Goal: Information Seeking & Learning: Check status

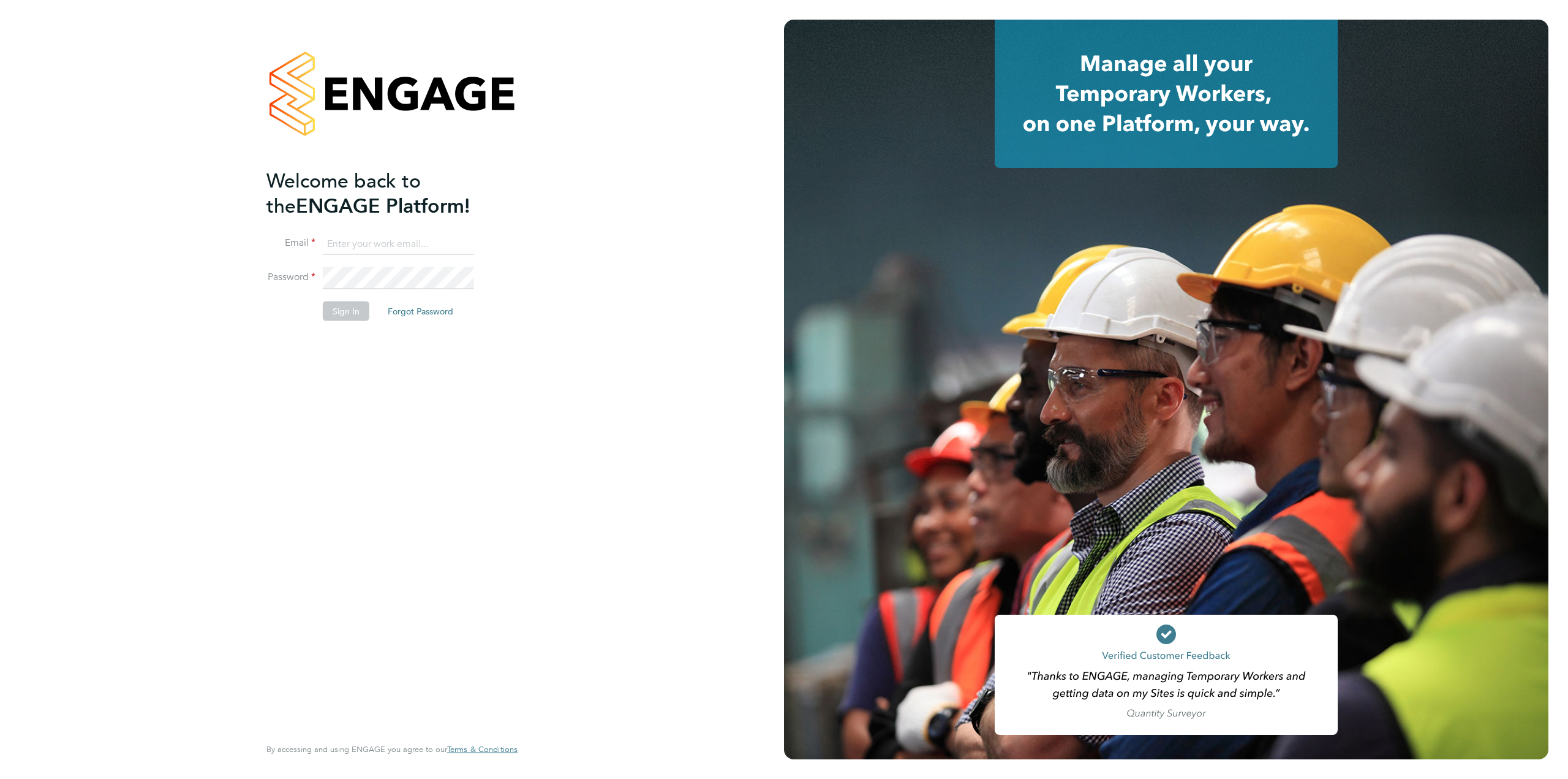
click at [376, 244] on input at bounding box center [398, 244] width 151 height 22
type input "supportuser2@engagetech.com"
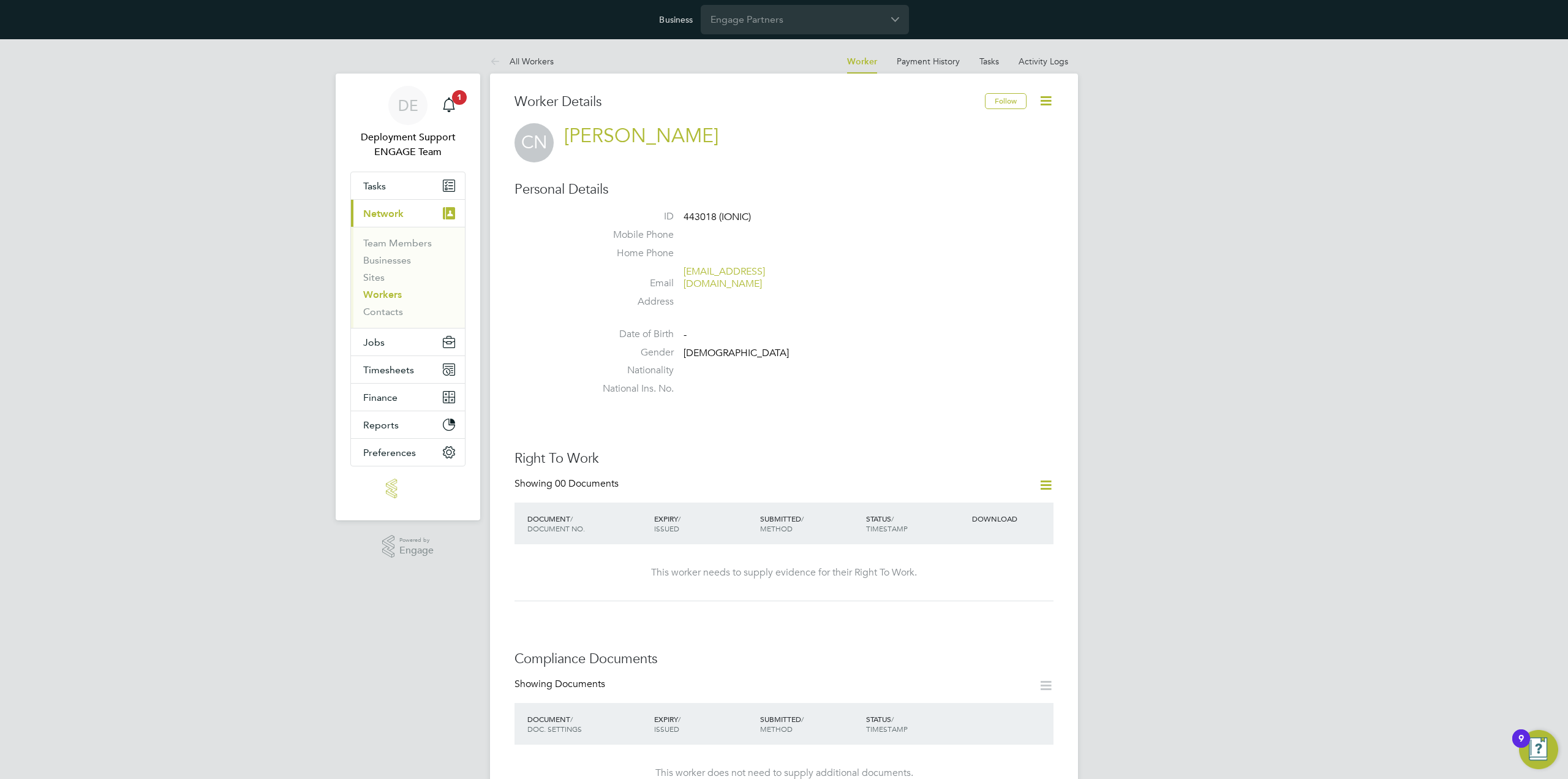
click at [387, 294] on link "Workers" at bounding box center [382, 294] width 39 height 12
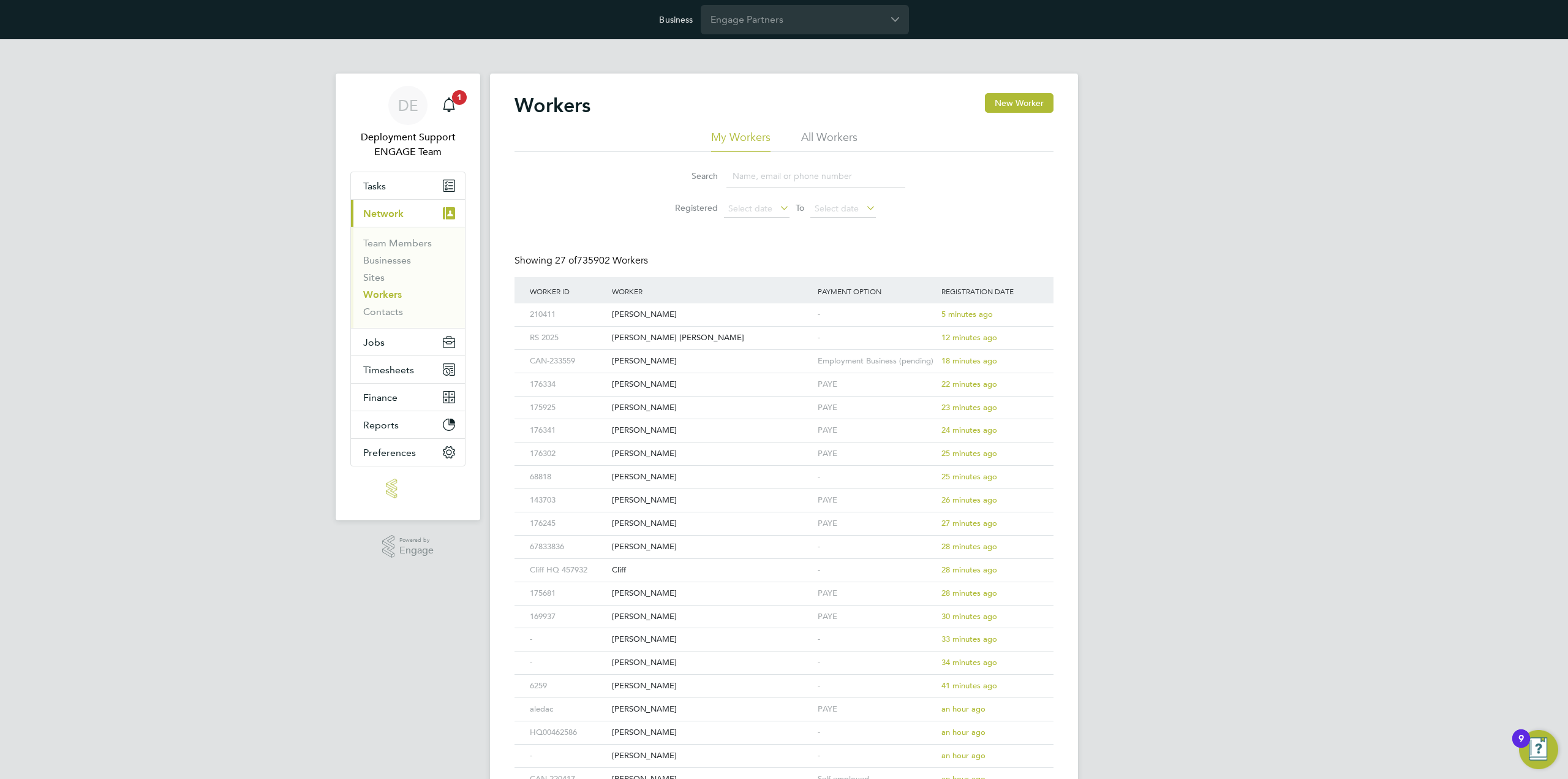
click at [840, 174] on input at bounding box center [815, 176] width 179 height 24
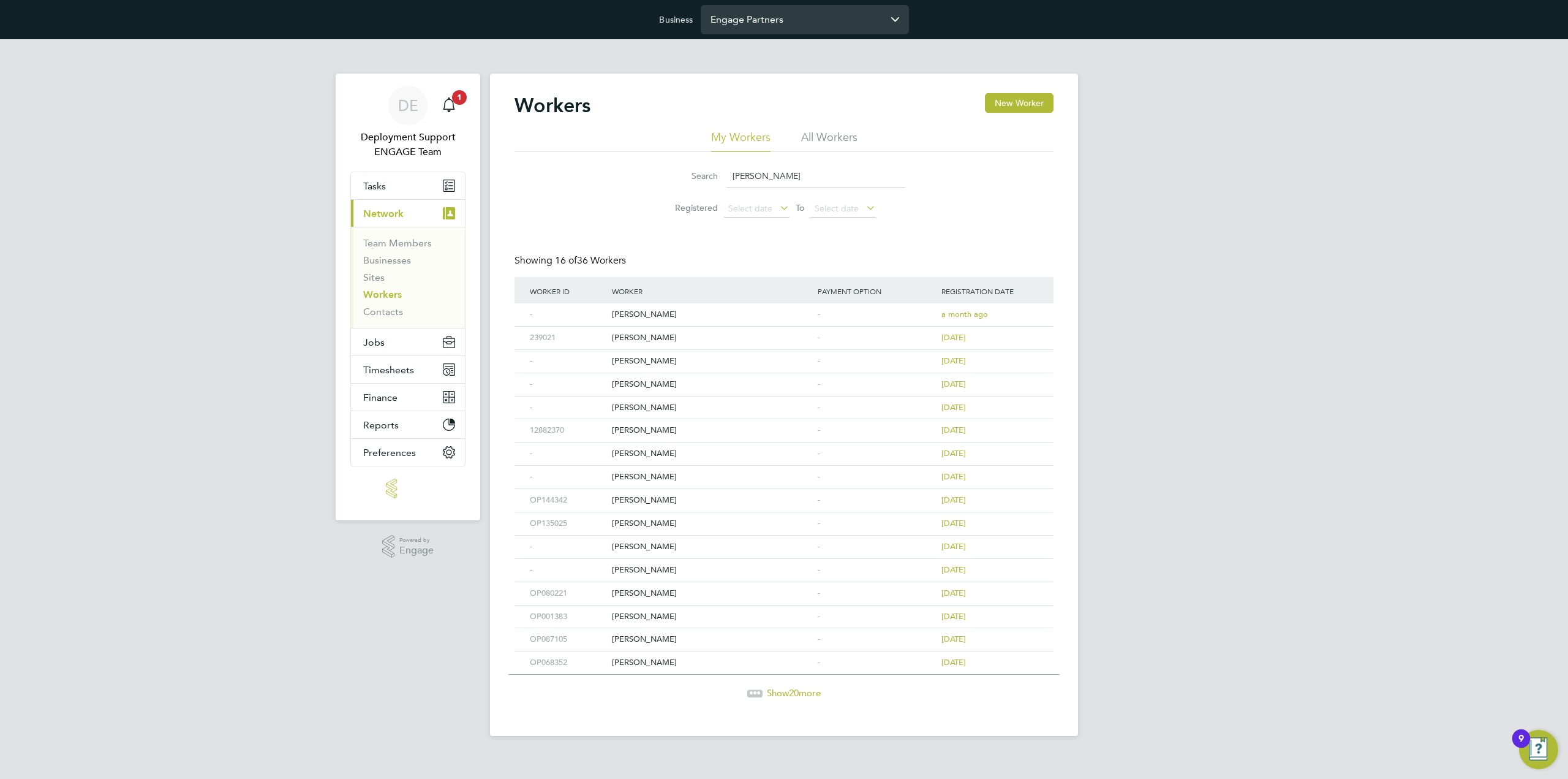
type input "paul baker"
click at [809, 20] on input "Engage Partners" at bounding box center [805, 19] width 208 height 29
click at [811, 55] on span "Linear Recruitment Limited" at bounding box center [771, 50] width 121 height 15
type input "Linear Recruitment Limited"
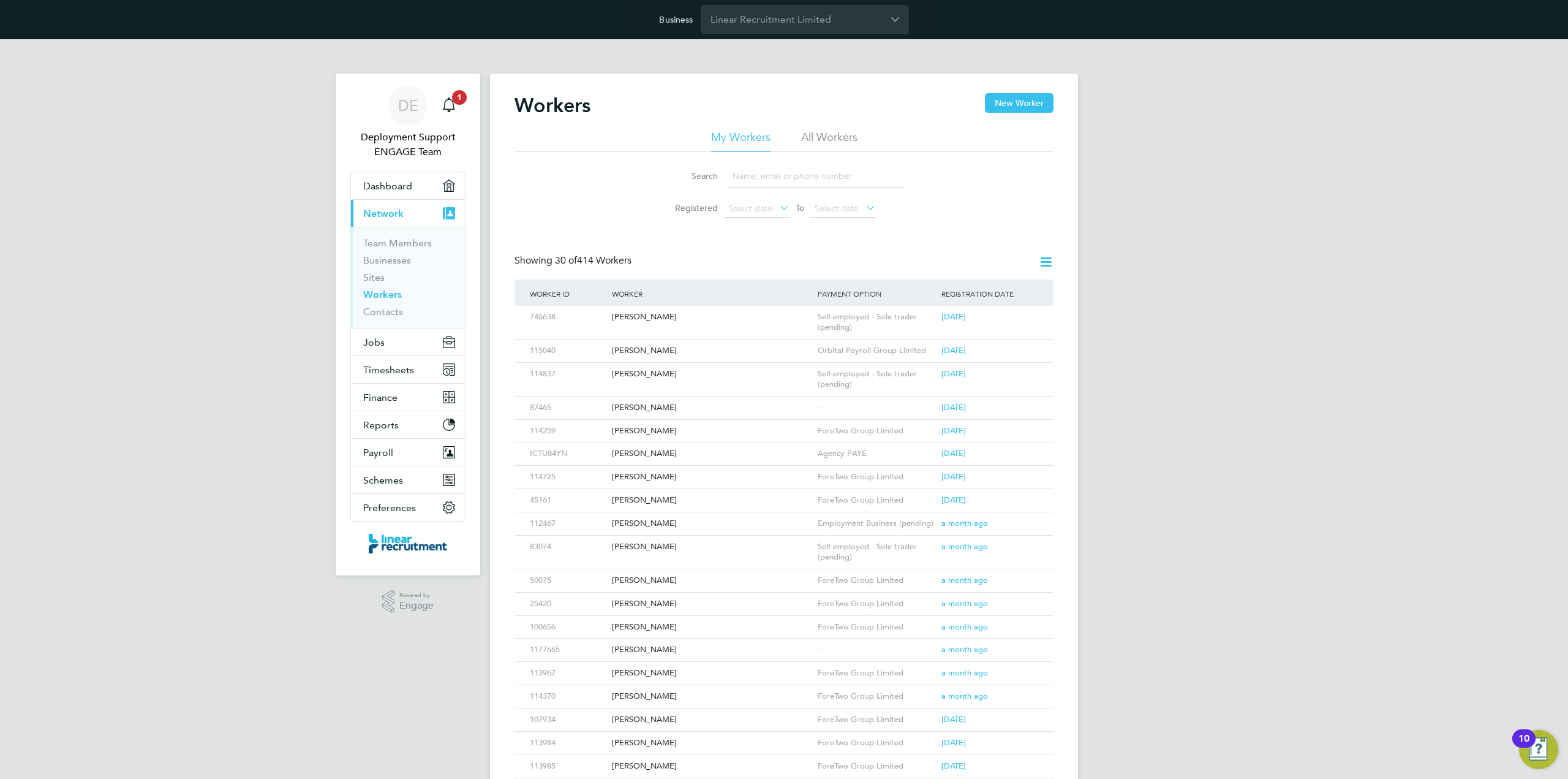
click at [804, 178] on input at bounding box center [815, 176] width 179 height 24
click at [829, 138] on li "All Workers" at bounding box center [829, 140] width 56 height 22
click at [819, 173] on input at bounding box center [815, 176] width 179 height 24
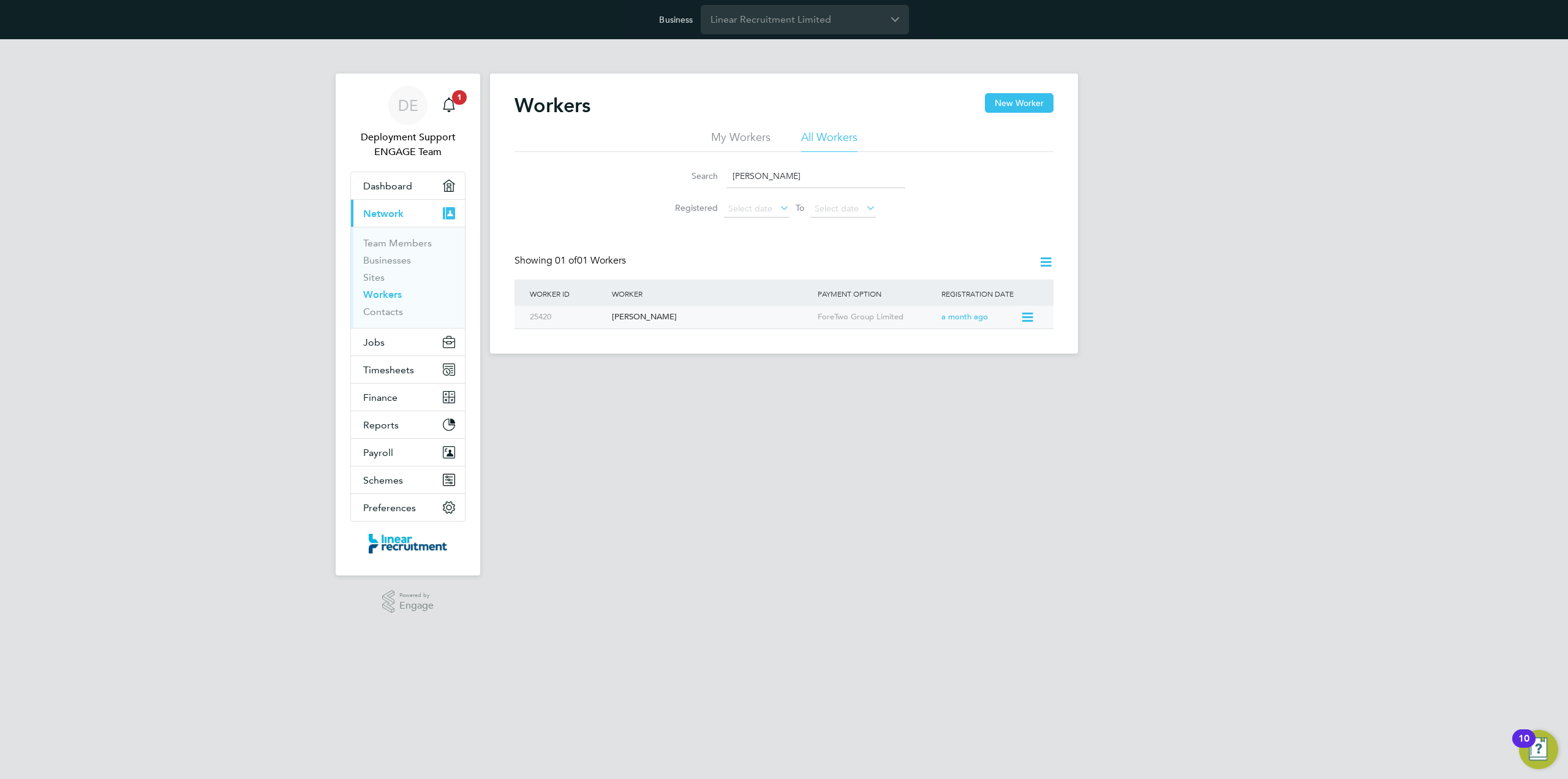
type input "paul bak"
click at [734, 322] on div "Paul Baker" at bounding box center [711, 317] width 206 height 22
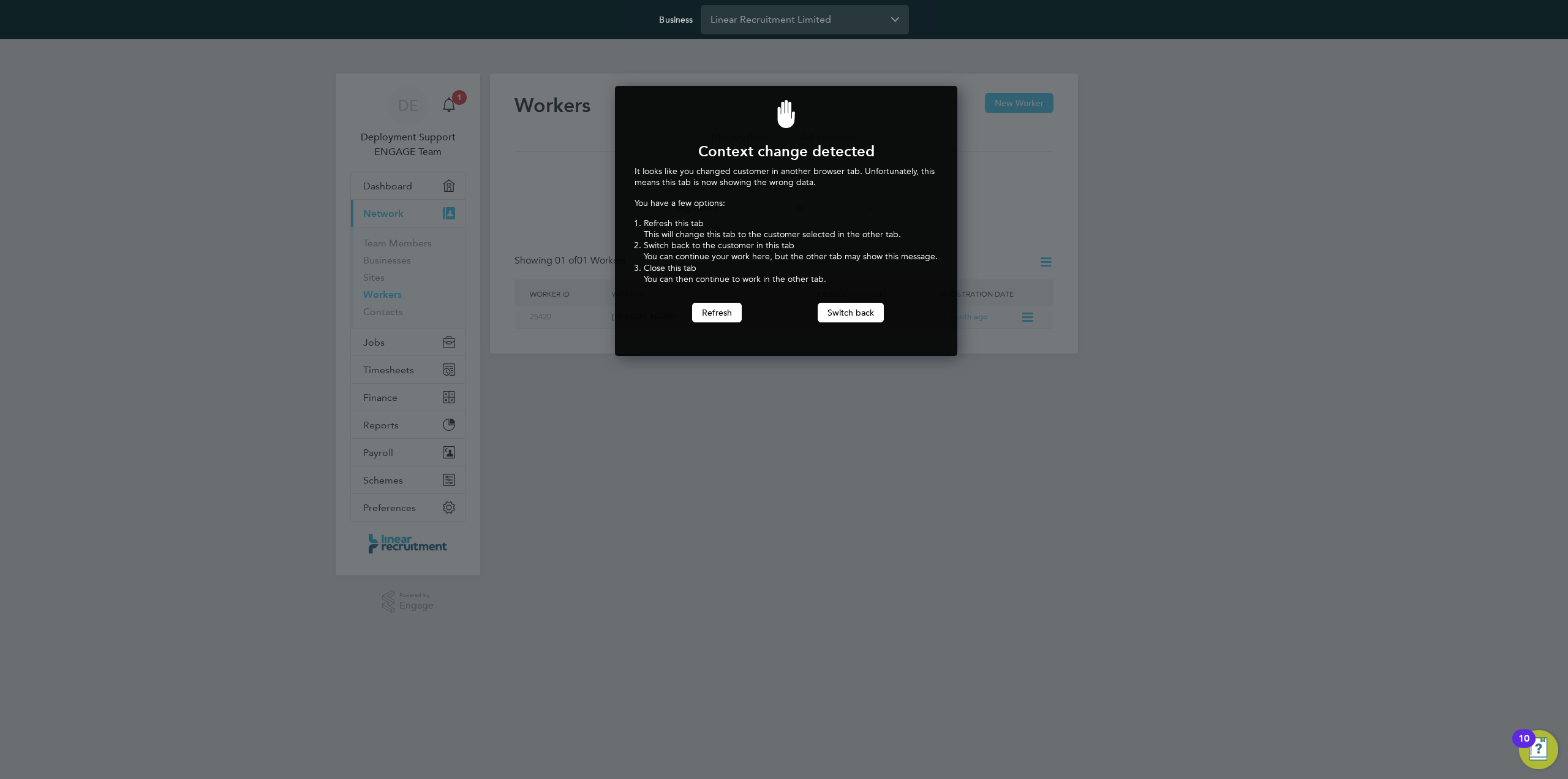
scroll to position [271, 338]
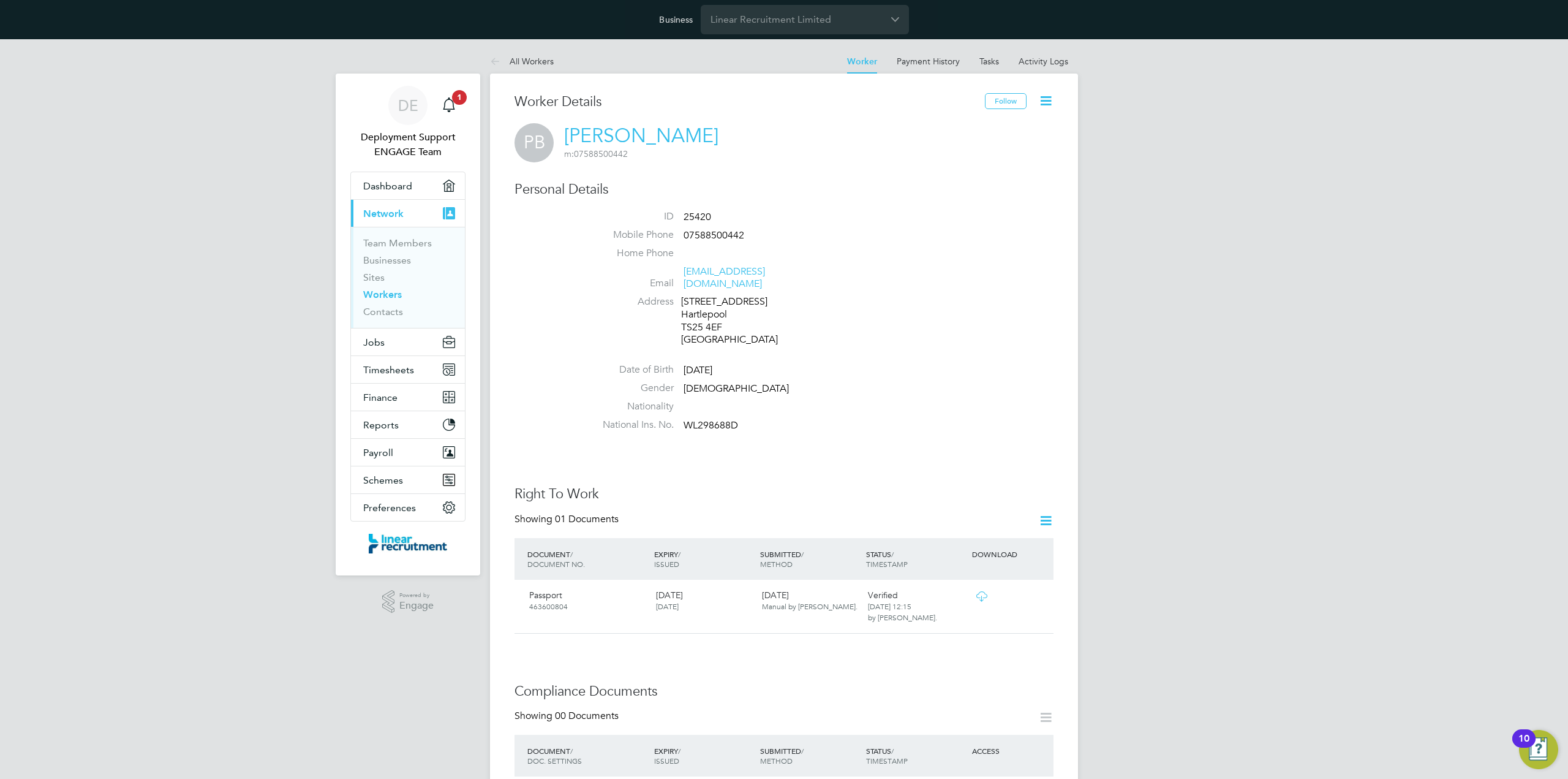
click at [1048, 103] on icon at bounding box center [1045, 100] width 16 height 16
click at [1157, 131] on div "DE Deployment Support ENGAGE Team Notifications 1 Applications: Dashboard Curre…" at bounding box center [784, 708] width 1568 height 1337
click at [823, 22] on input "Linear Recruitment Limited" at bounding box center [805, 19] width 208 height 29
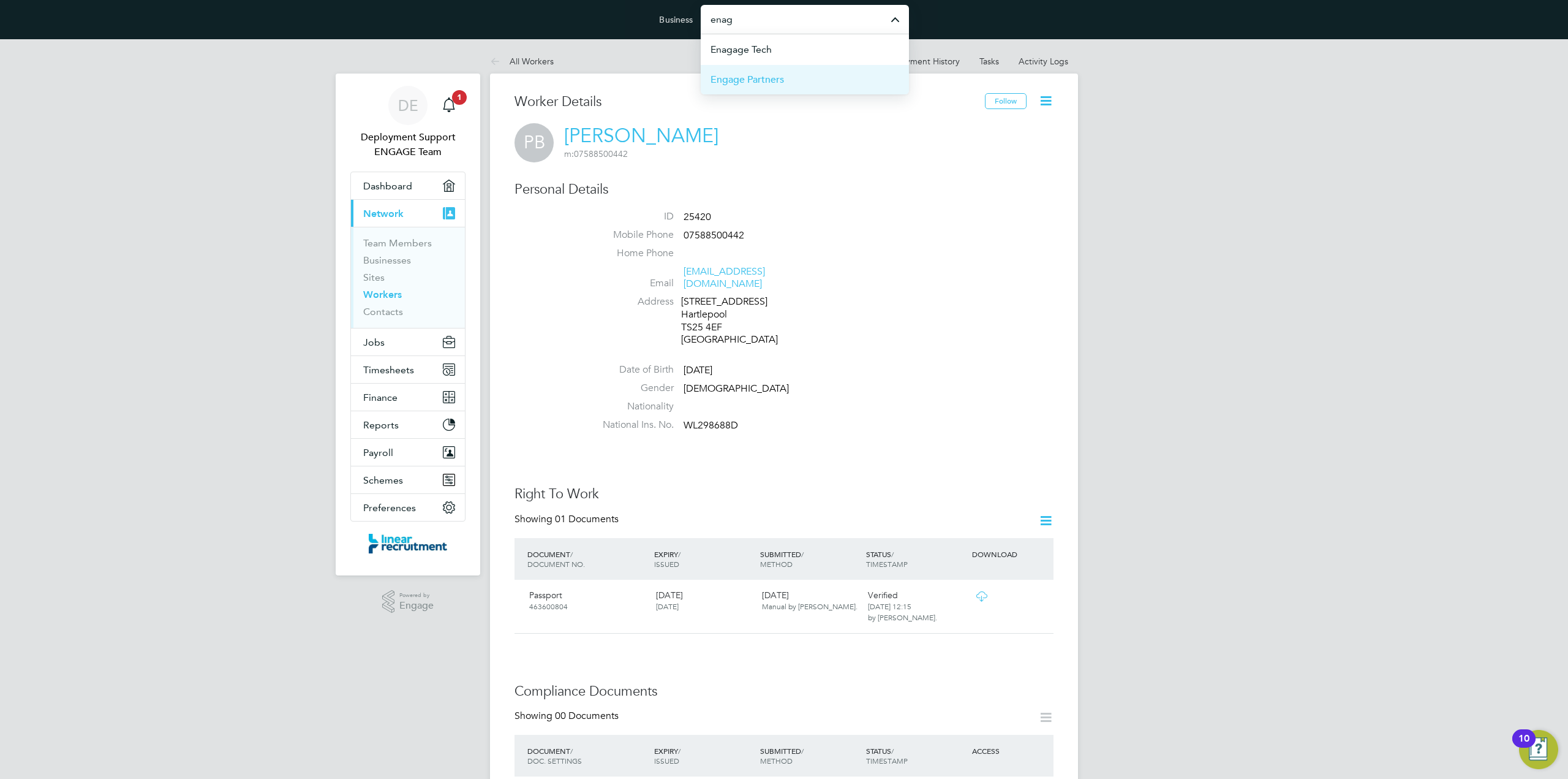
click at [781, 79] on span "Engage Partners" at bounding box center [747, 80] width 74 height 15
type input "Engage Partners"
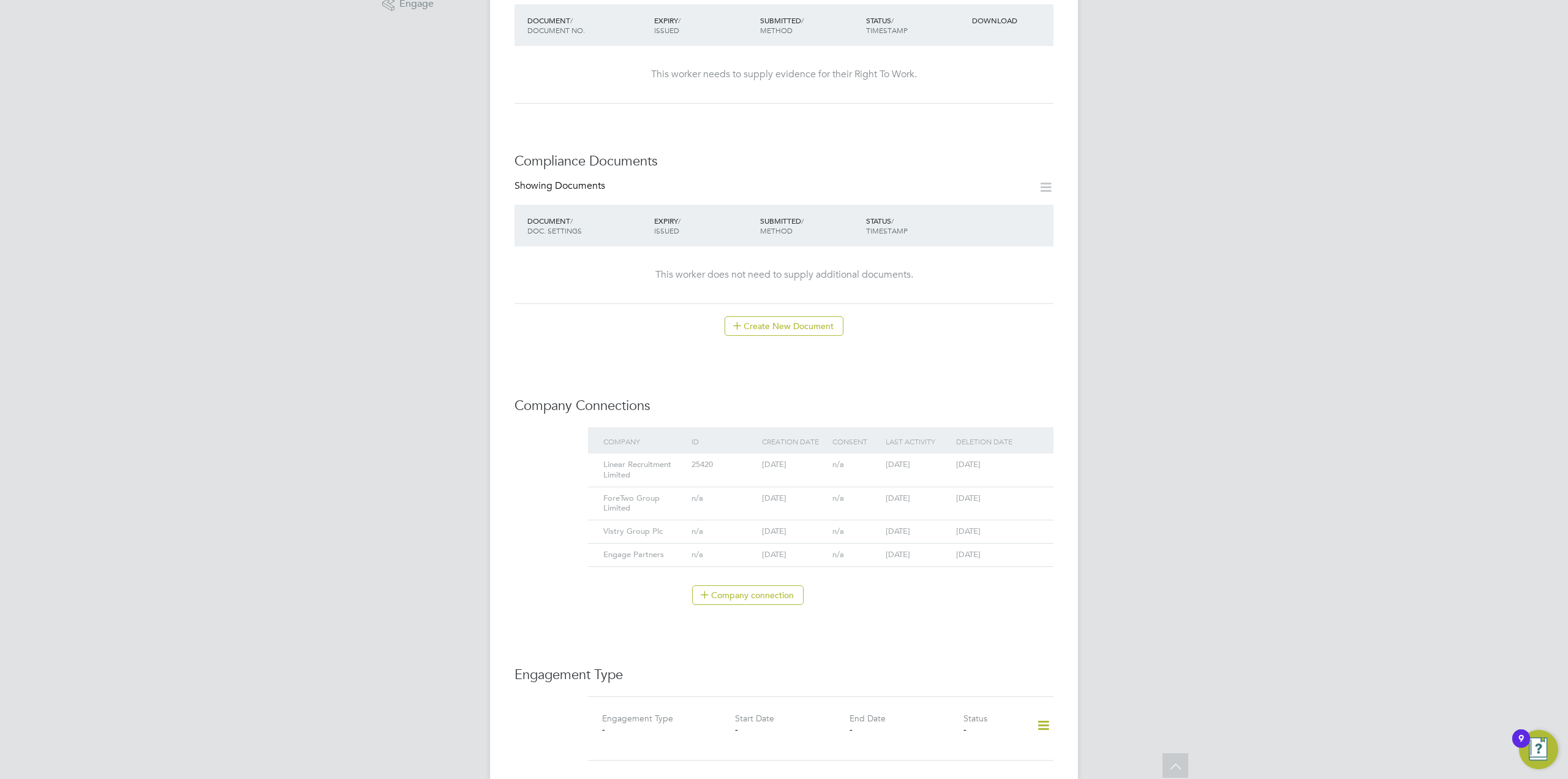
scroll to position [552, 0]
click at [1034, 453] on icon at bounding box center [1030, 461] width 12 height 15
click at [1164, 437] on div "DE Deployment Support ENGAGE Team Notifications 1 Applications: Tasks Current p…" at bounding box center [784, 403] width 1568 height 1831
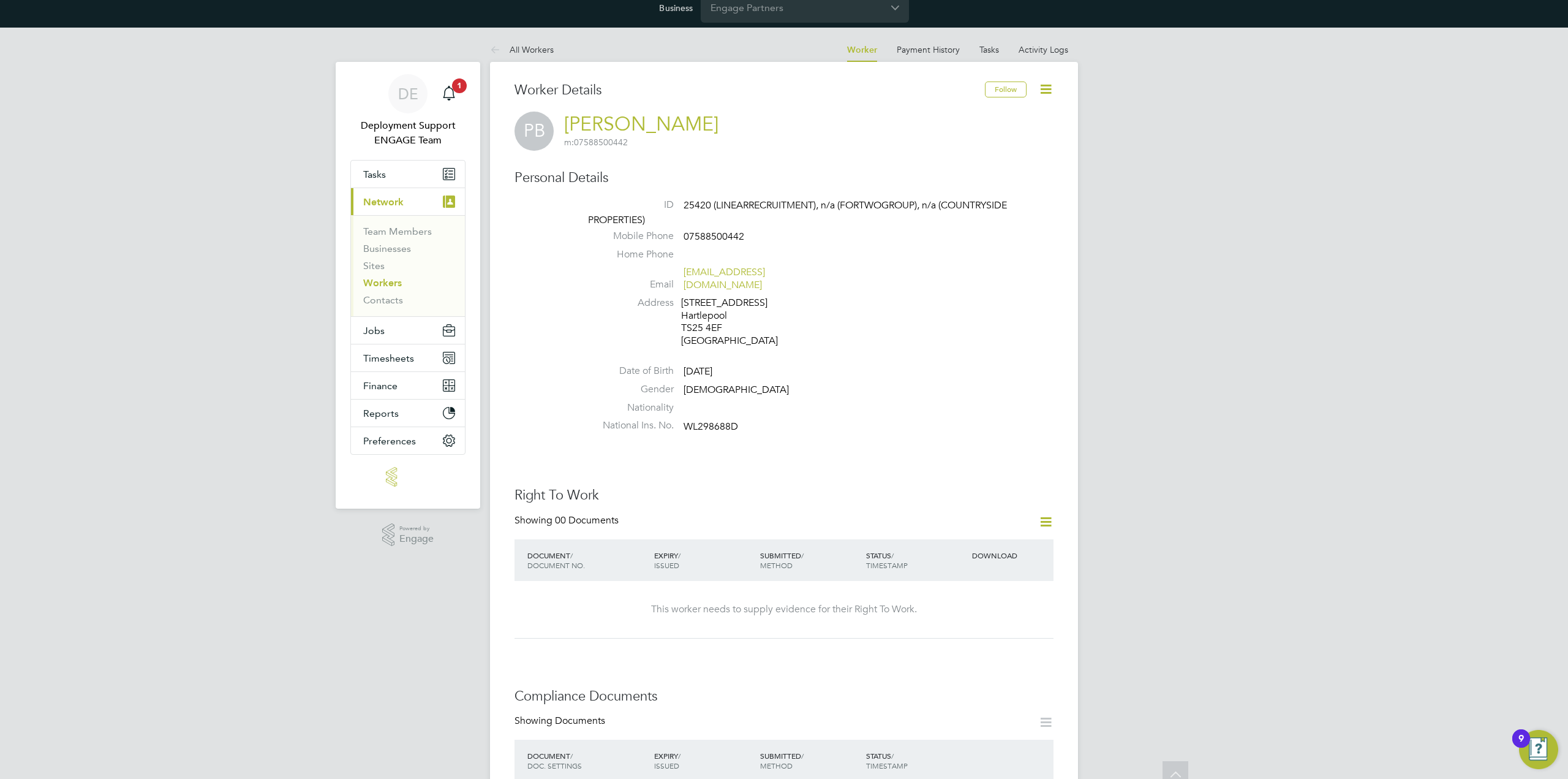
scroll to position [0, 0]
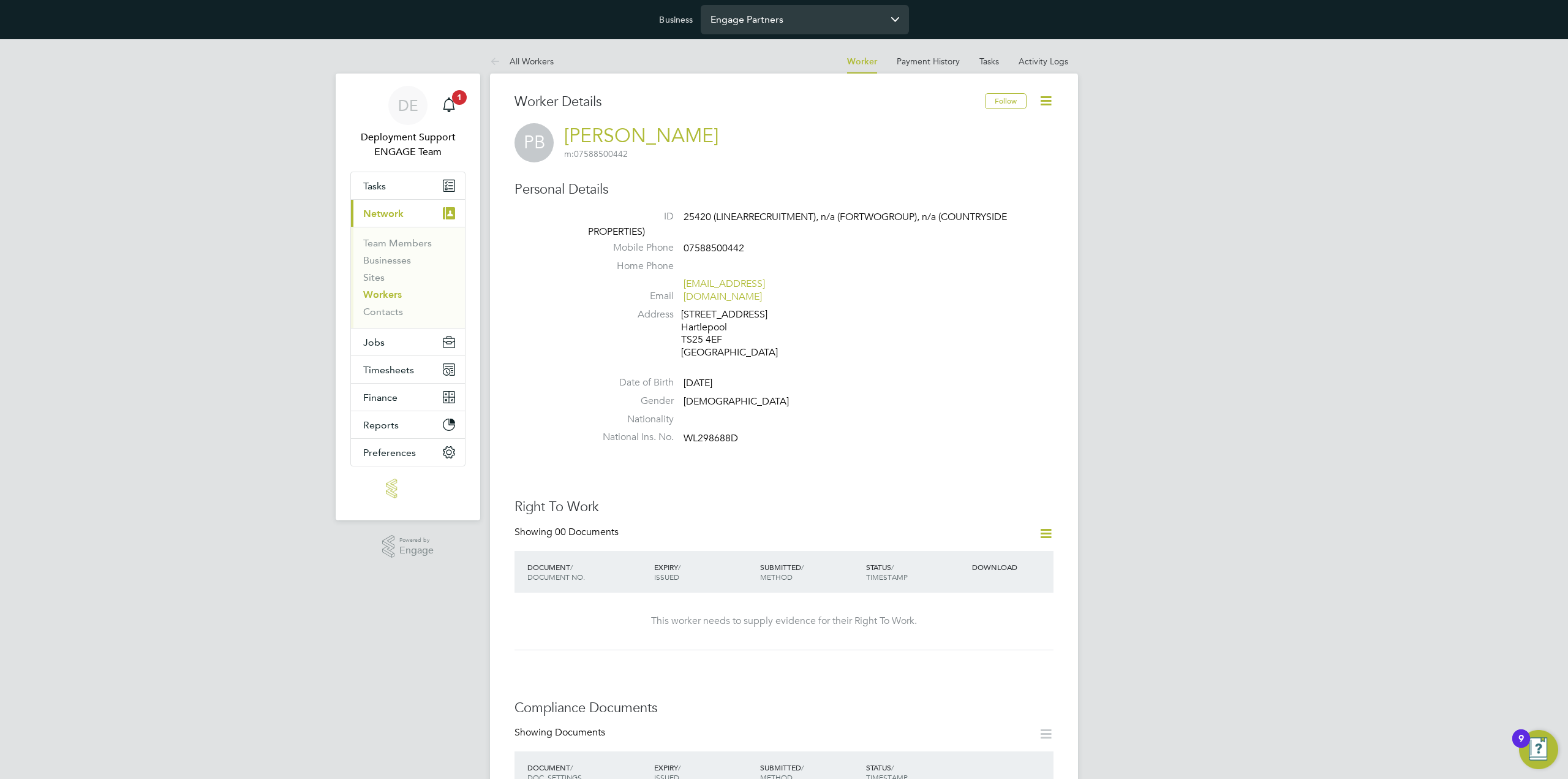
click at [806, 10] on input "Engage Partners" at bounding box center [805, 19] width 208 height 29
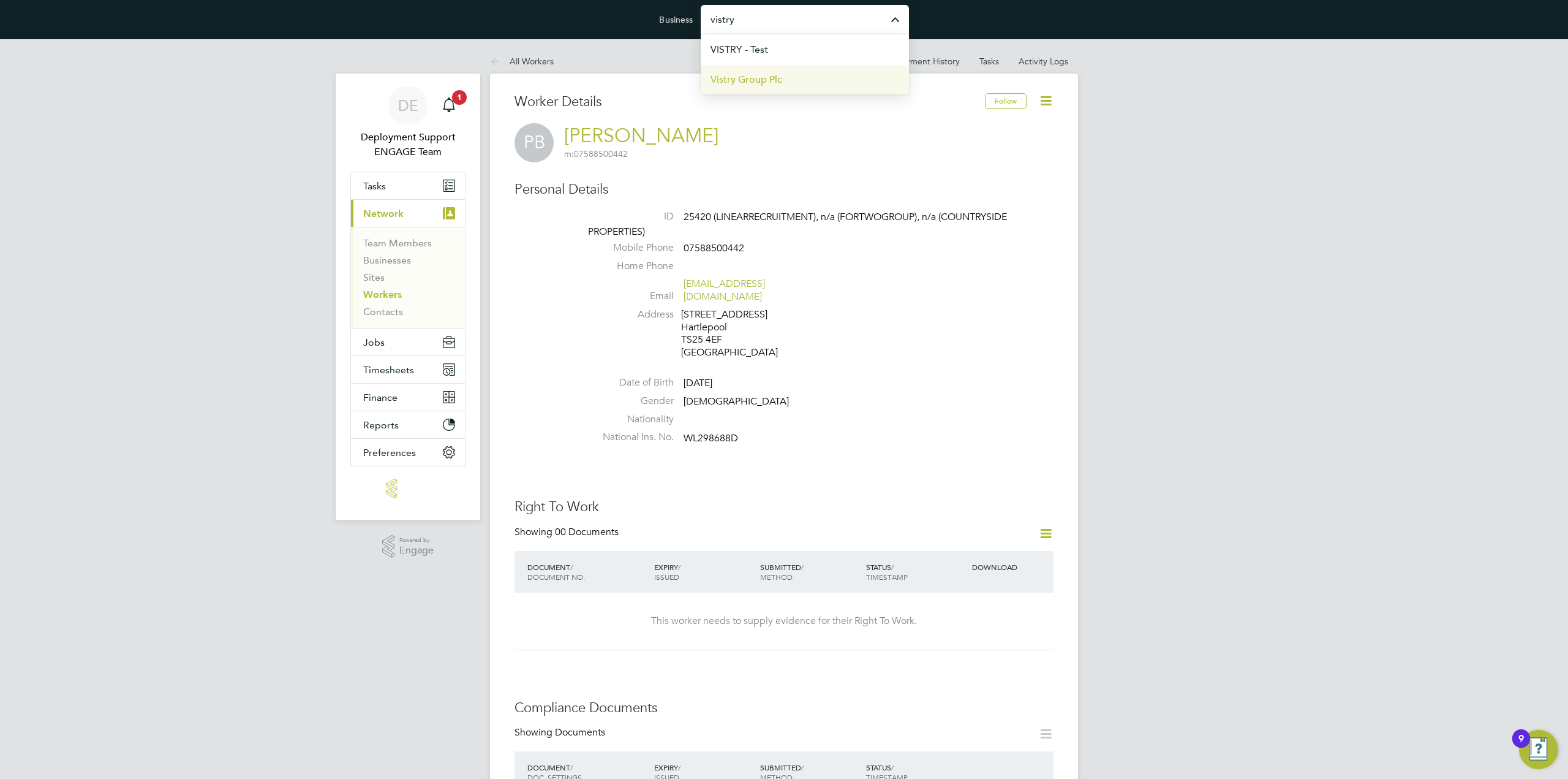
click at [804, 72] on li "Vistry Group Plc" at bounding box center [805, 79] width 208 height 30
type input "Vistry Group Plc"
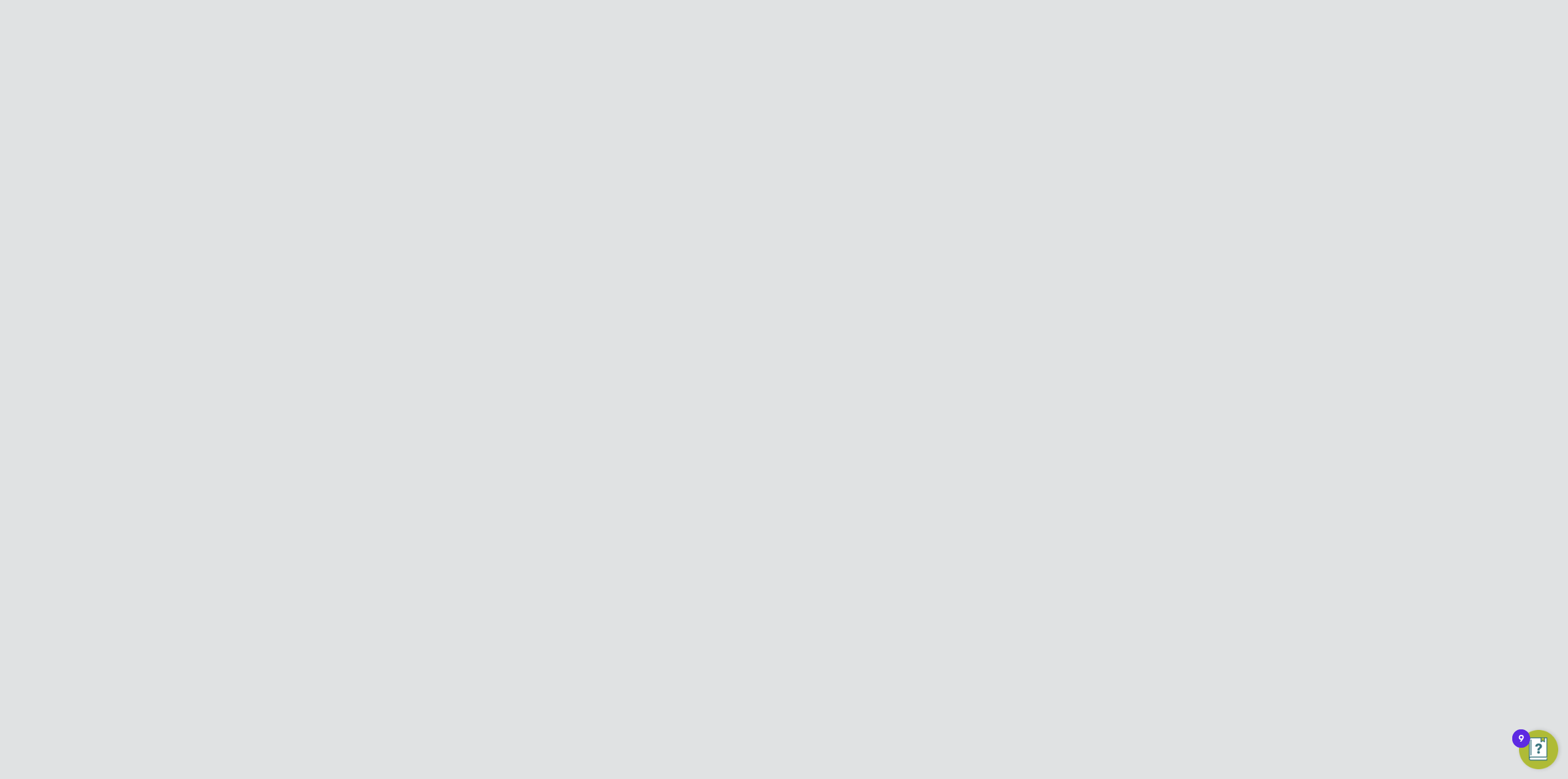
click at [392, 370] on button "Jobs" at bounding box center [407, 369] width 114 height 27
click at [407, 382] on button "Jobs" at bounding box center [407, 369] width 114 height 27
click at [388, 336] on link "Placements" at bounding box center [389, 332] width 51 height 12
click at [838, 137] on li "All Placements" at bounding box center [848, 140] width 71 height 22
click at [695, 257] on input at bounding box center [701, 261] width 121 height 17
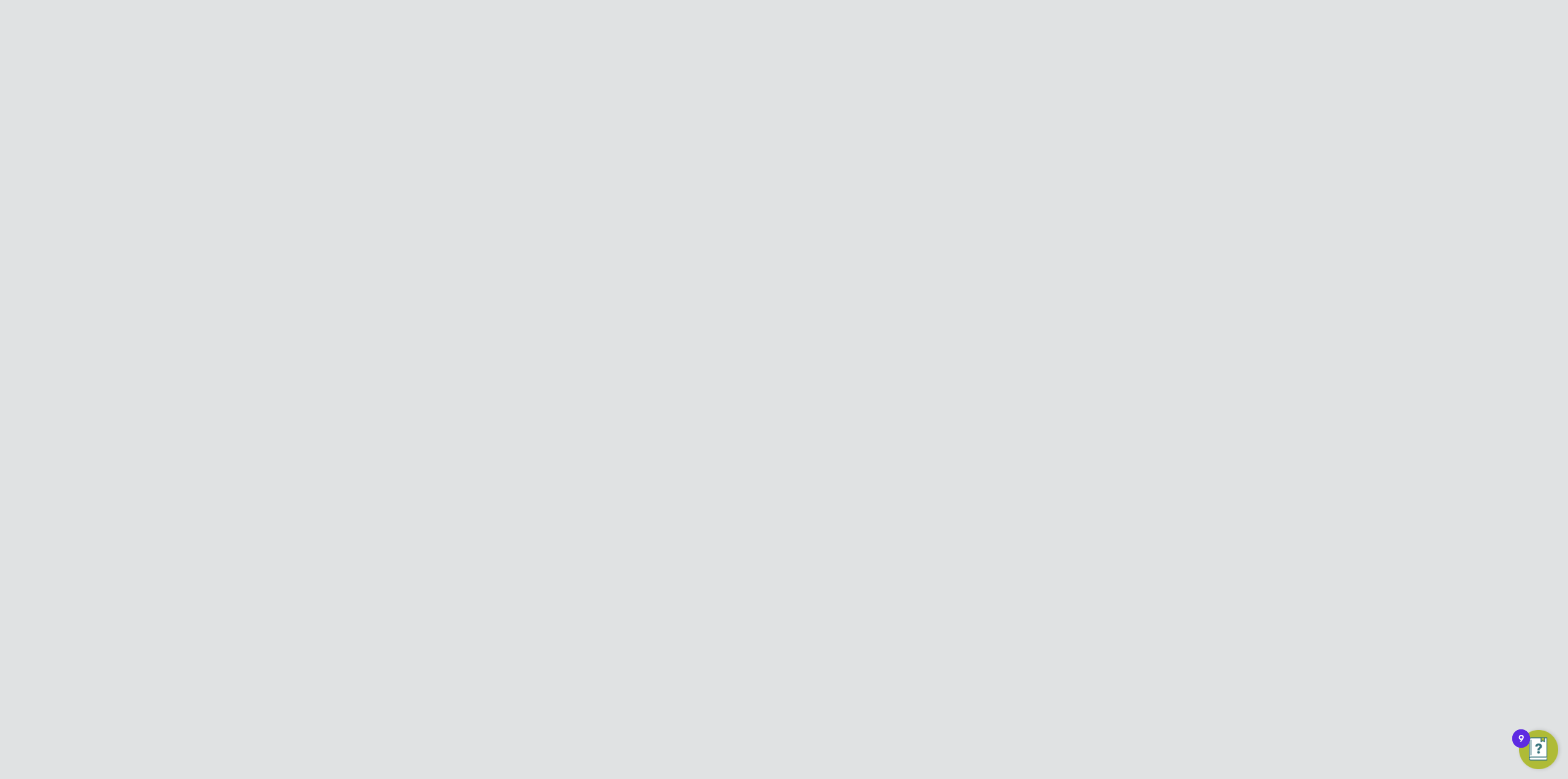
click at [698, 280] on li "Paul Baker" at bounding box center [718, 277] width 154 height 17
type input "[PERSON_NAME]"
click at [722, 431] on span "Countryside Properties UK Ltd" at bounding box center [746, 435] width 100 height 22
click at [716, 257] on input at bounding box center [701, 261] width 121 height 17
type input "paul baker"
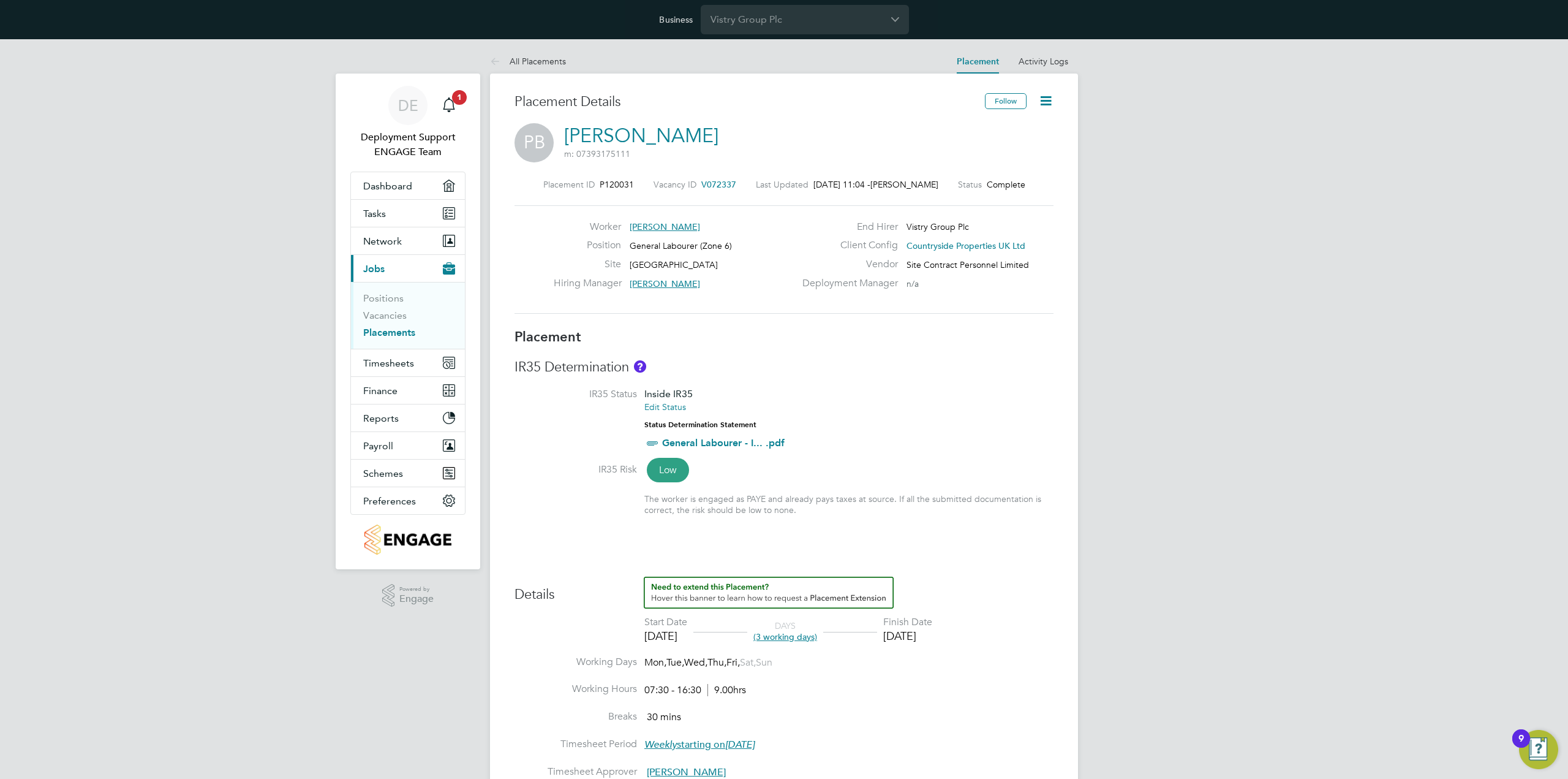
click at [662, 223] on span "[PERSON_NAME]" at bounding box center [665, 227] width 70 height 11
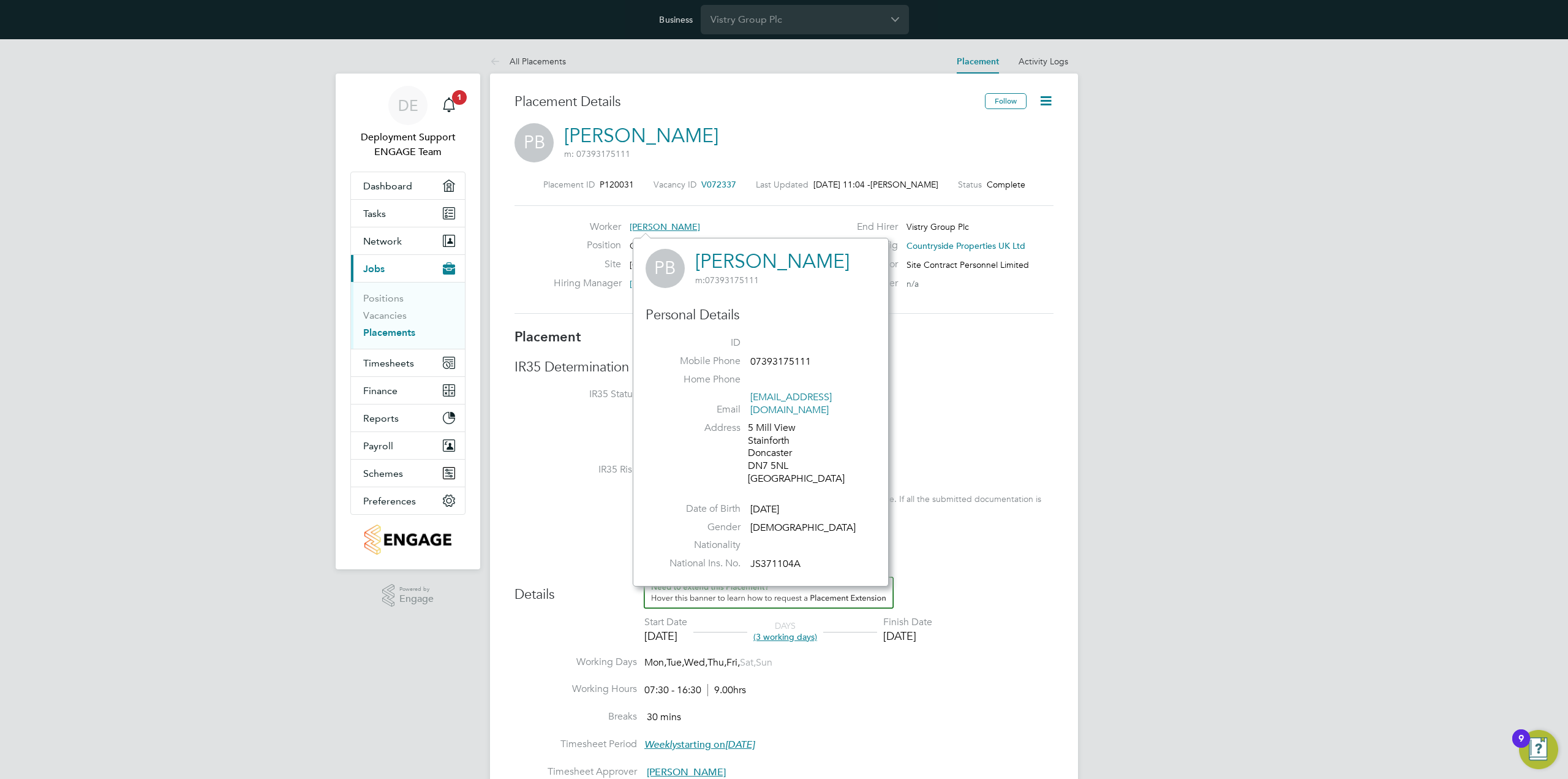
click at [693, 213] on div "Worker Paul Baker Position General Labourer (Zone 6) Site Hexthorpe Hiring Mana…" at bounding box center [784, 259] width 539 height 108
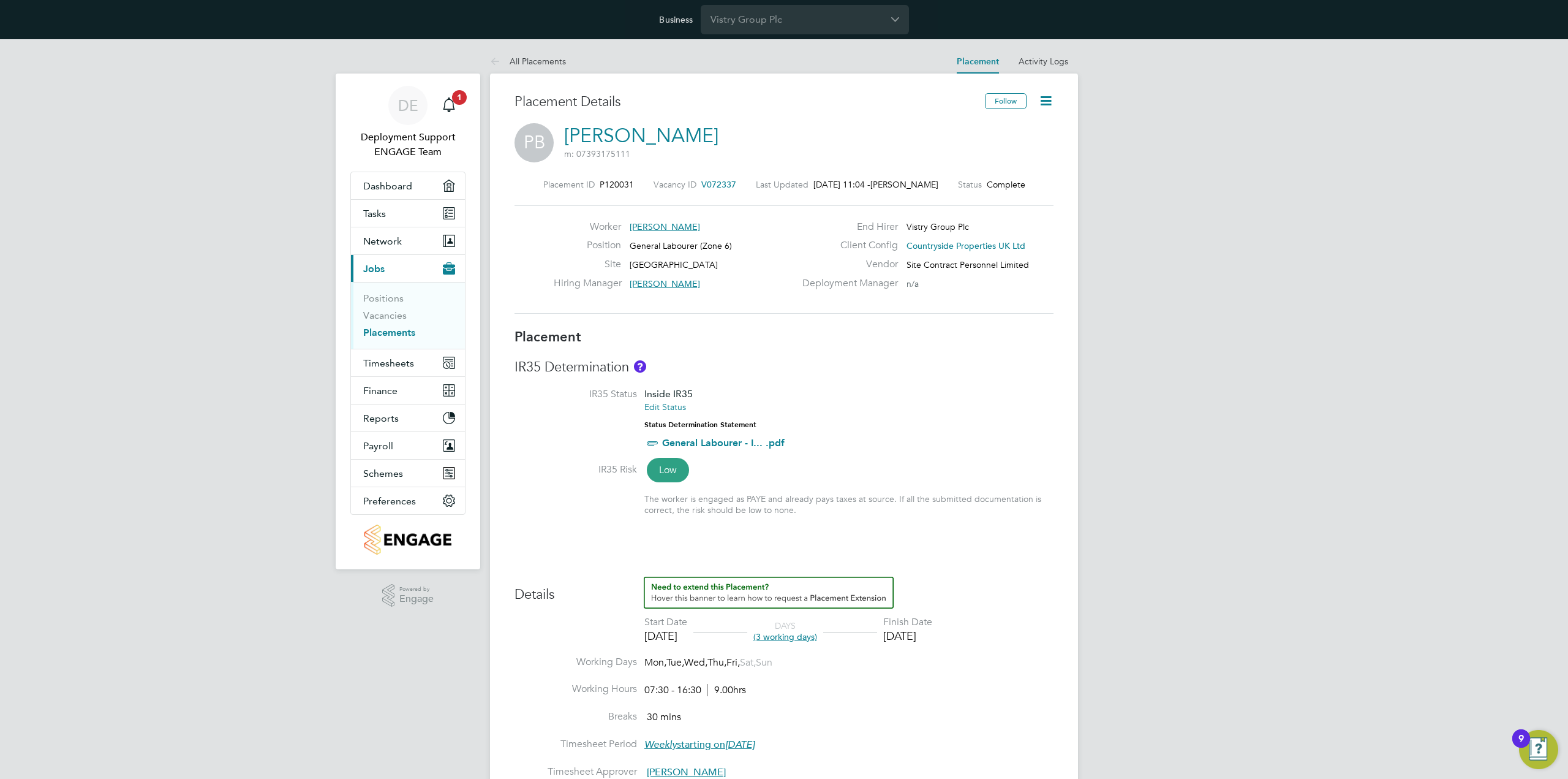
click at [645, 226] on span "[PERSON_NAME]" at bounding box center [665, 227] width 70 height 11
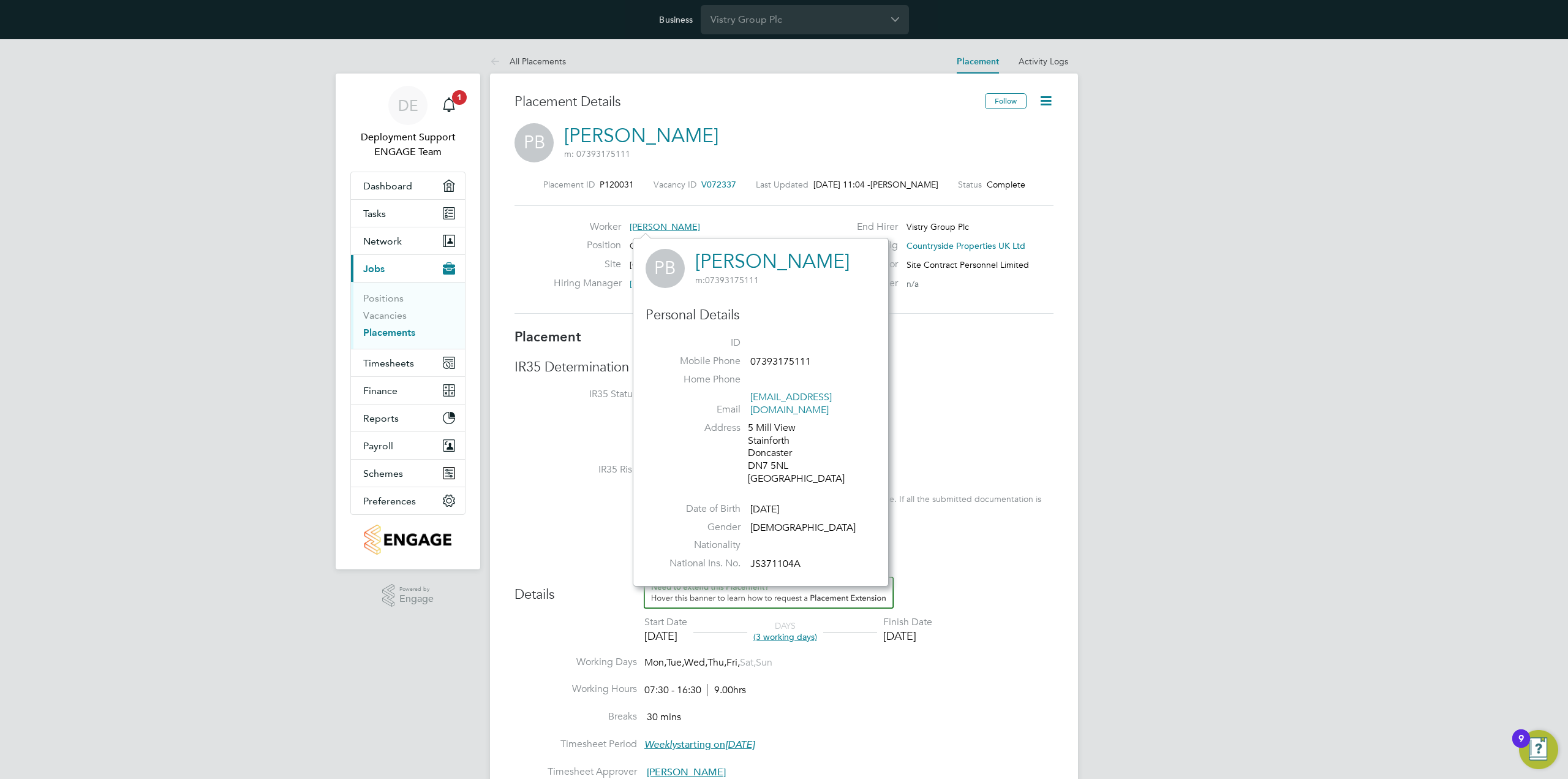
click at [645, 226] on span "[PERSON_NAME]" at bounding box center [665, 227] width 70 height 11
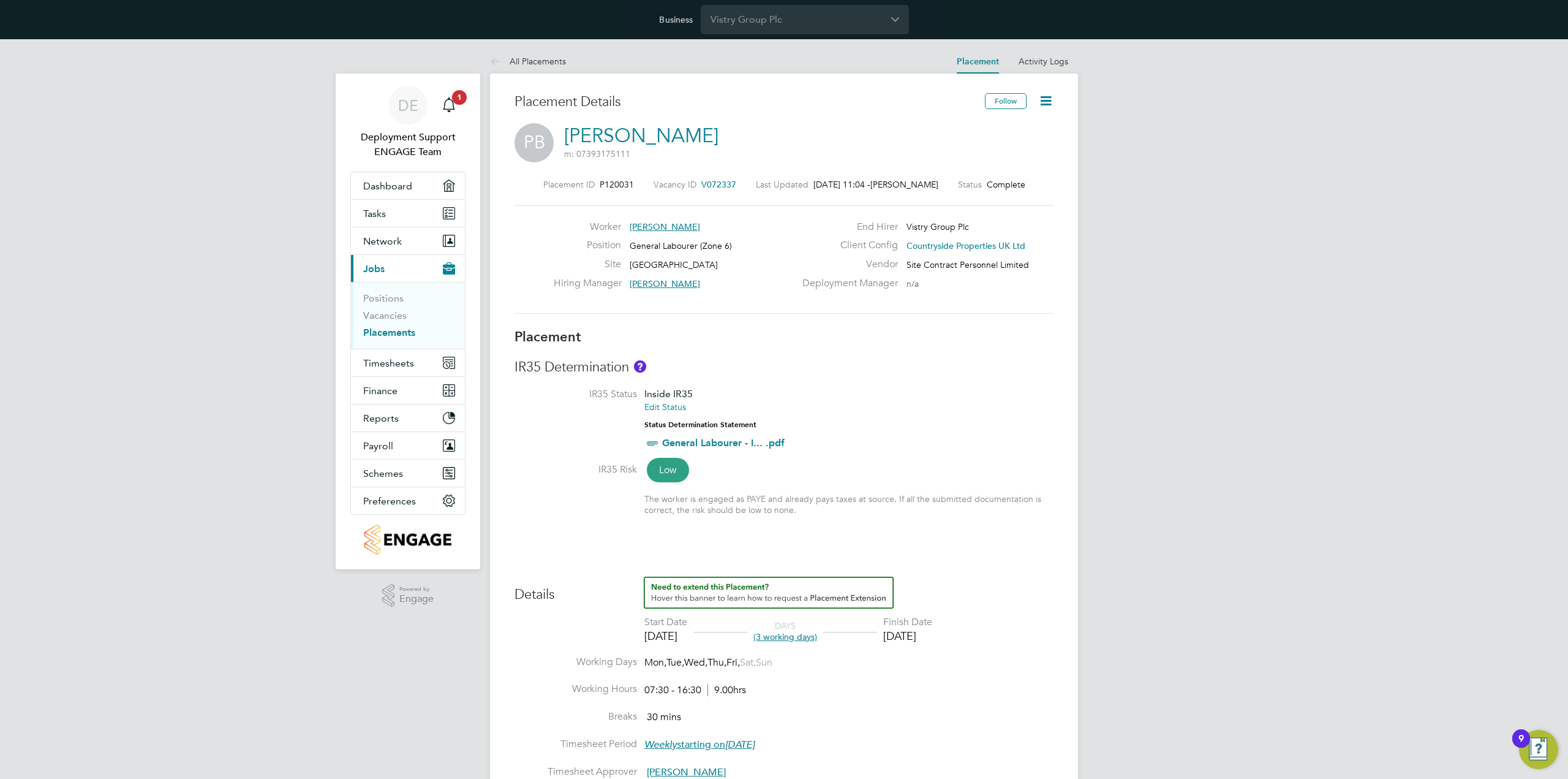
click at [392, 335] on link "Placements" at bounding box center [389, 332] width 52 height 12
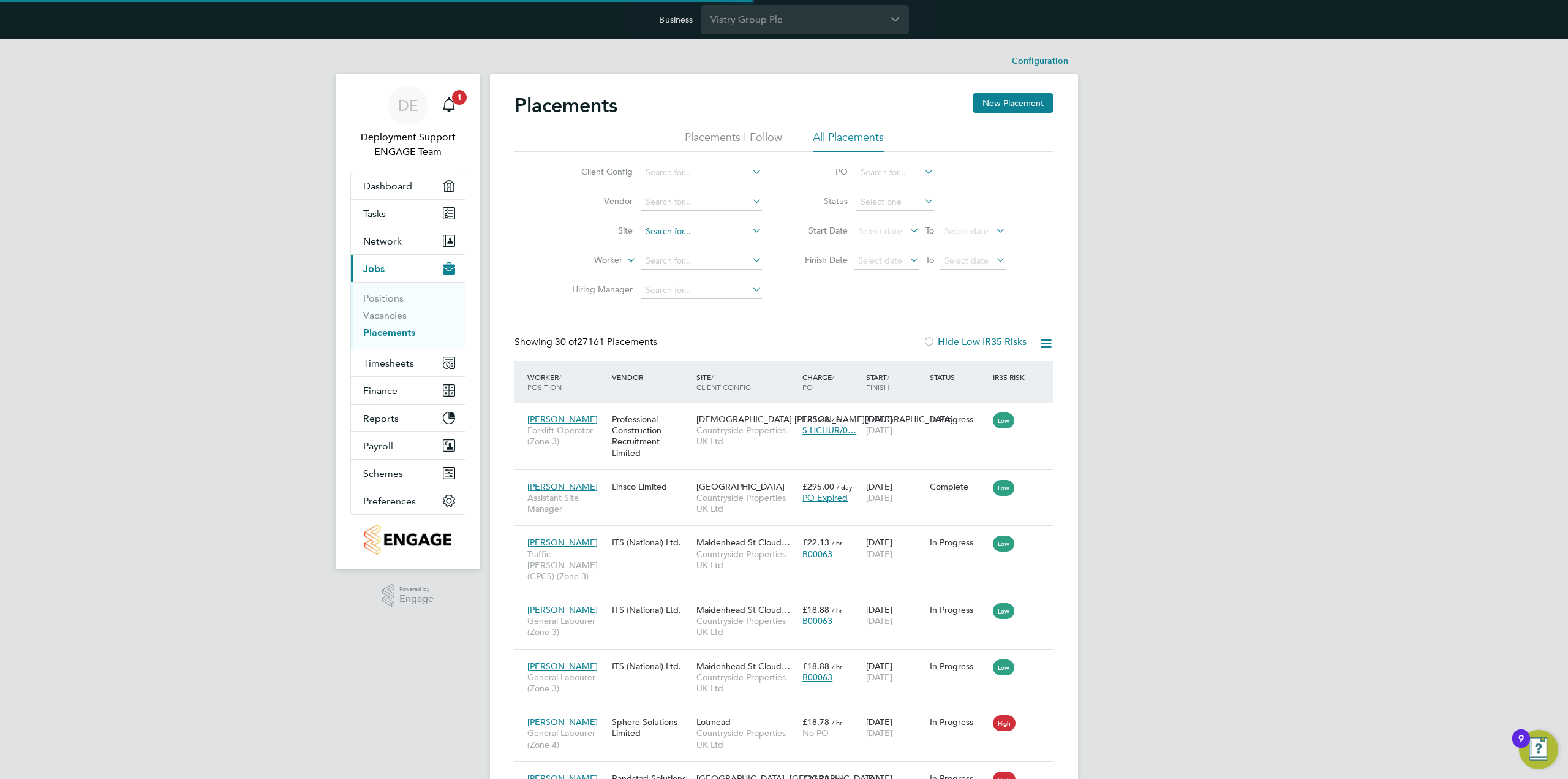
scroll to position [47, 85]
click at [673, 262] on input at bounding box center [701, 261] width 121 height 17
paste input "paulbaker61@outlook.com"
type input "paulbaker61@outlook.com"
click at [805, 301] on div "Client Config Vendor Site Worker paulbaker61@outlook.com Hiring Manager PO Stat…" at bounding box center [784, 229] width 539 height 153
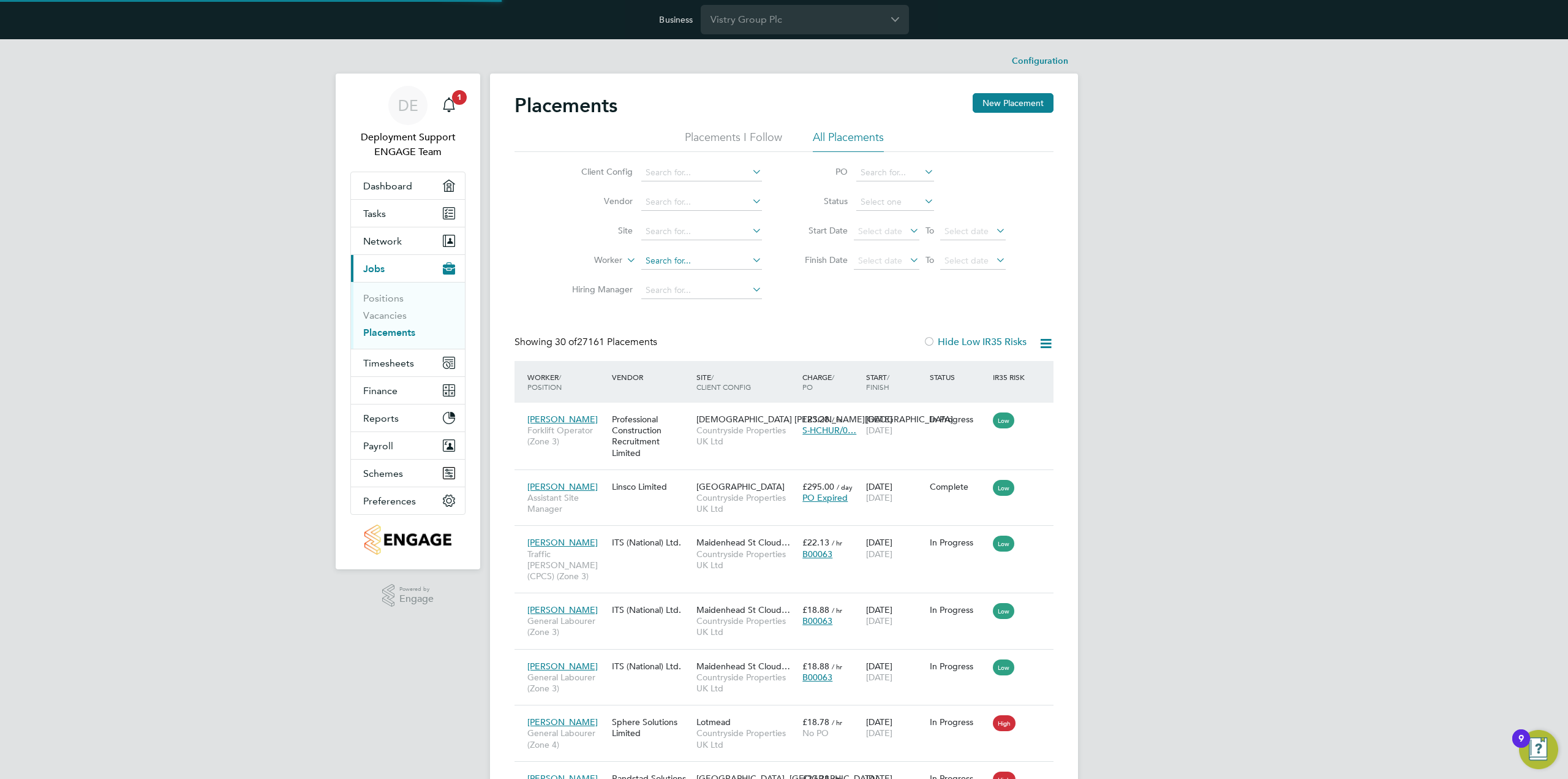
click at [711, 256] on input at bounding box center [701, 261] width 121 height 17
paste input "paulbaker61@outlook.com"
click at [719, 275] on li "[PERSON_NAME]" at bounding box center [701, 277] width 121 height 16
type input "[PERSON_NAME]"
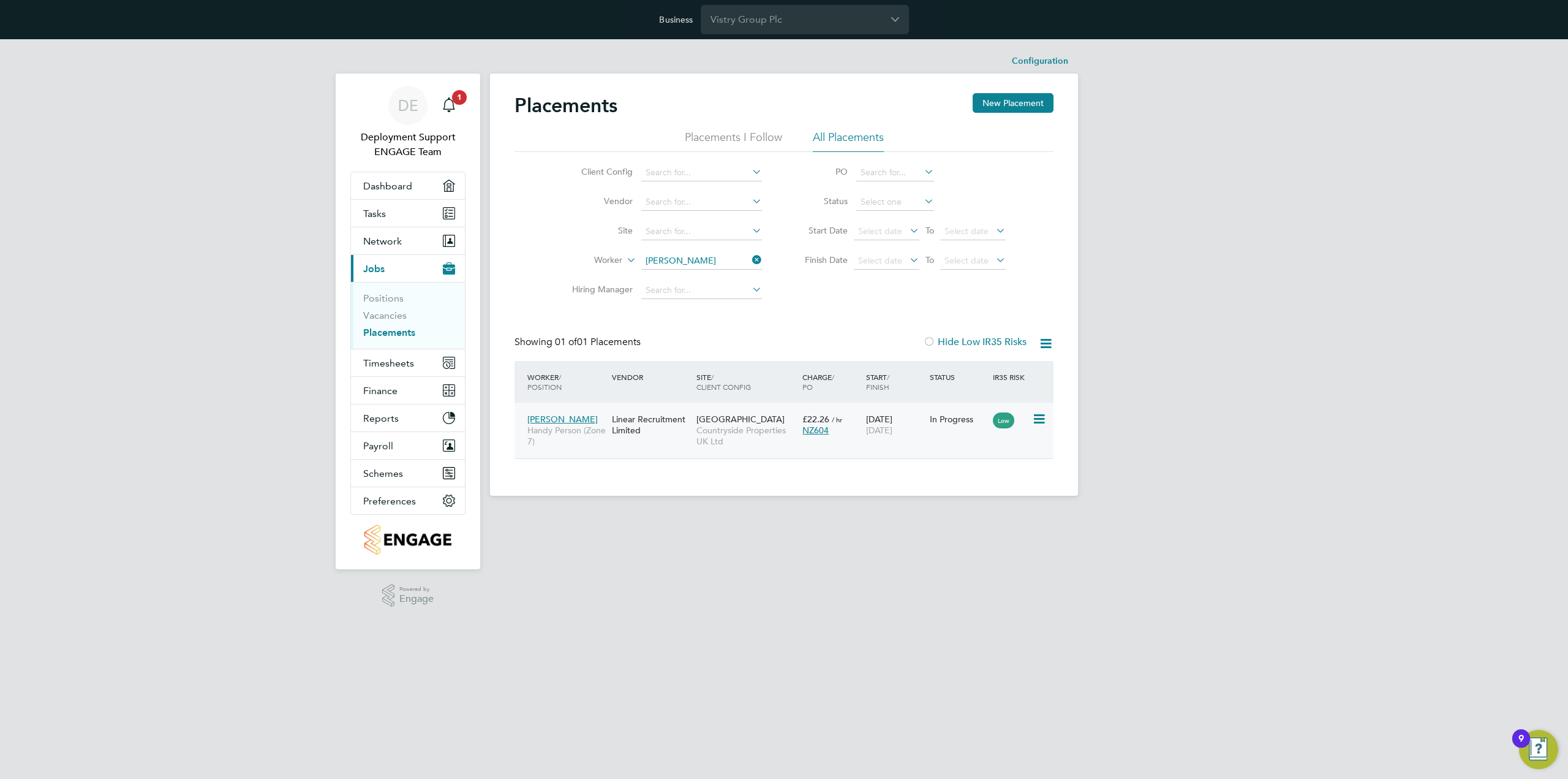
click at [596, 421] on div "Paul Baker Handy Person (Zone 7)" at bounding box center [567, 431] width 85 height 46
